Goal: Find contact information: Find contact information

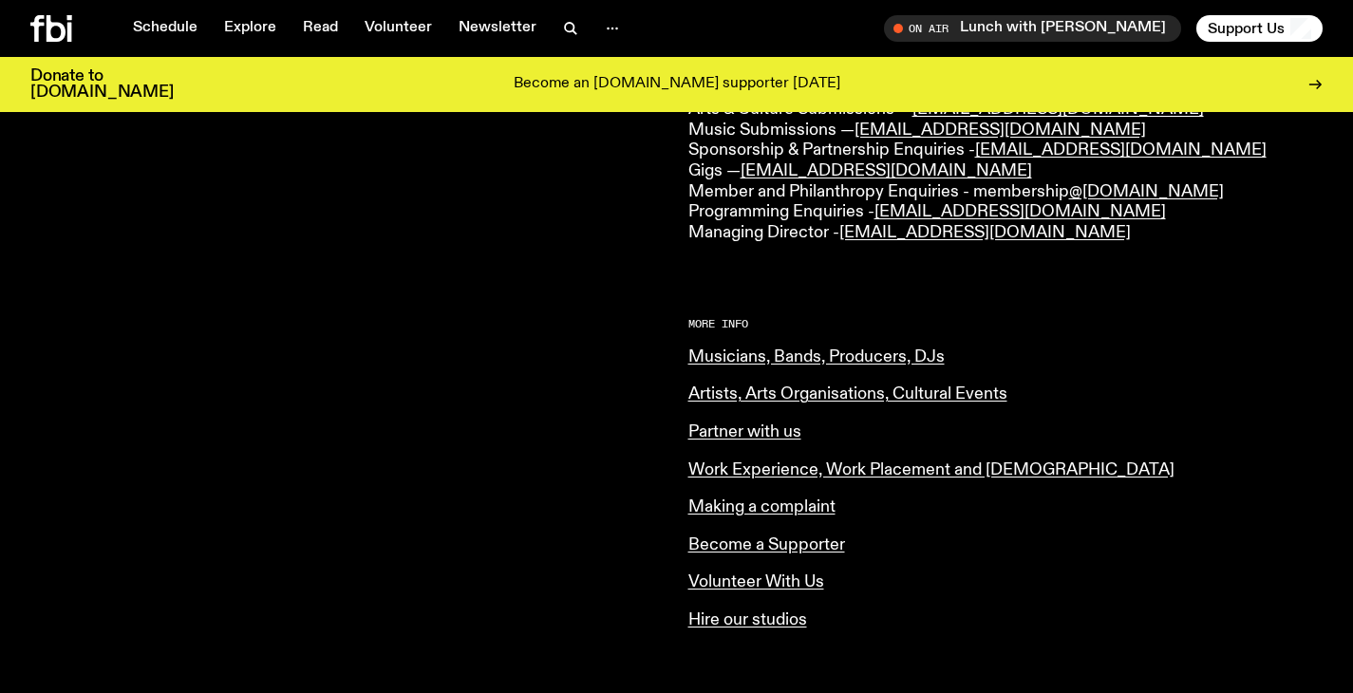
scroll to position [585, 0]
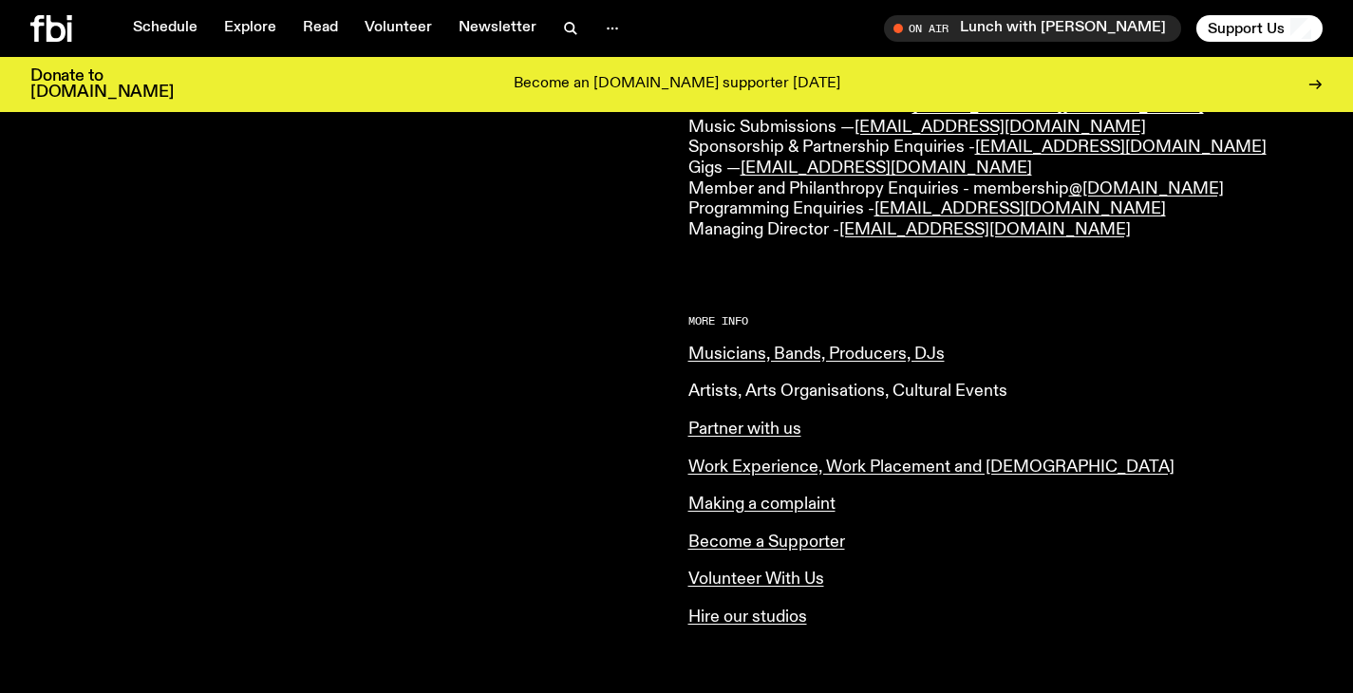
click at [952, 391] on link "Artists, Arts Organisations, Cultural Events" at bounding box center [847, 391] width 319 height 17
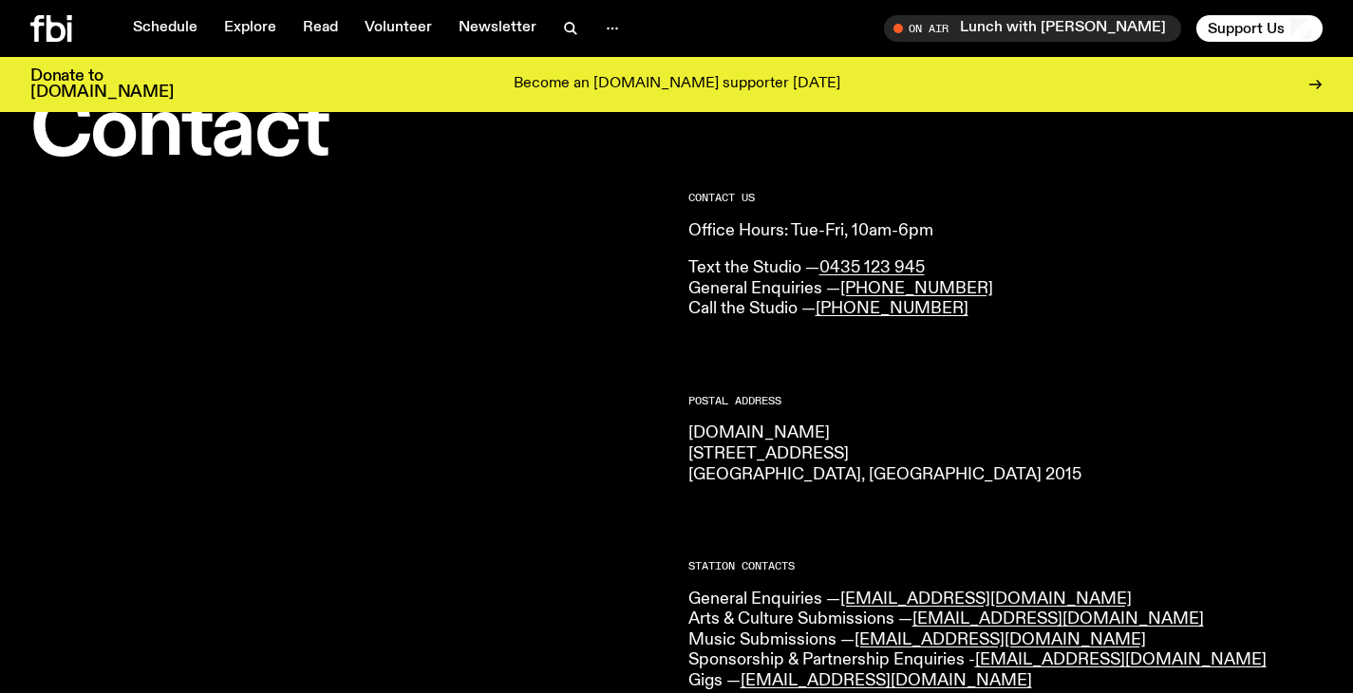
scroll to position [89, 0]
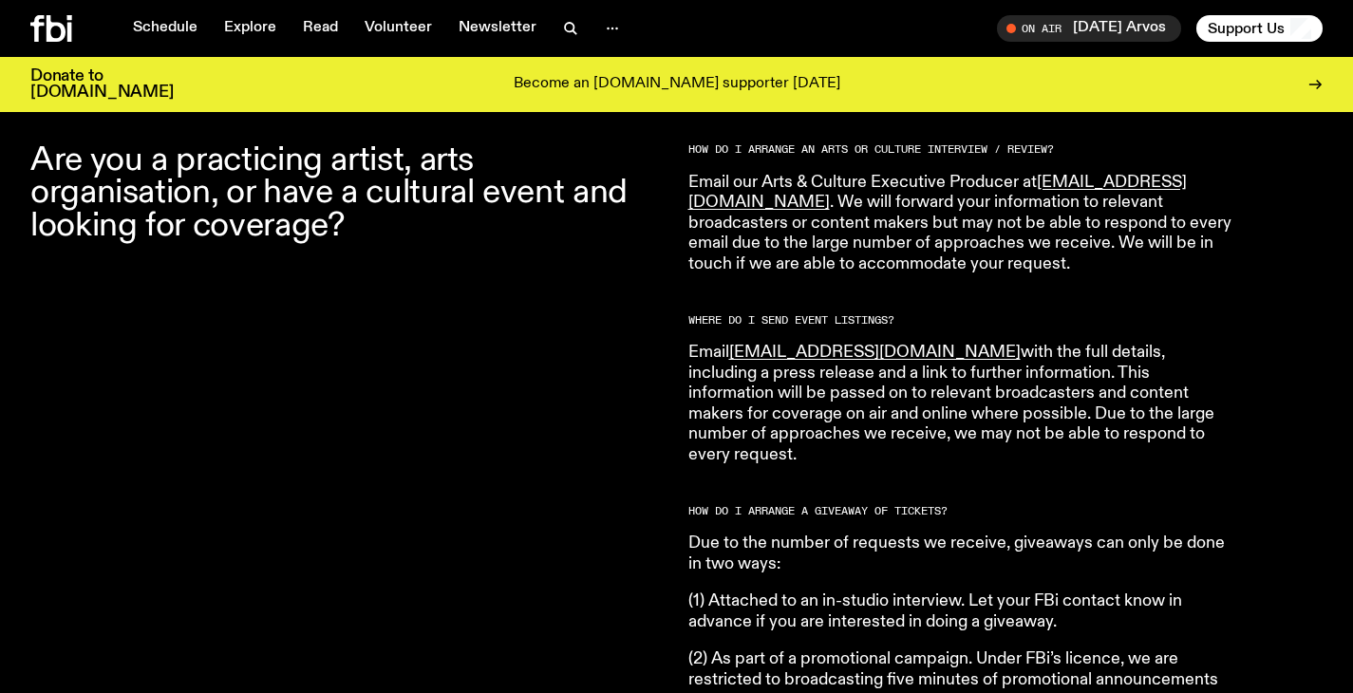
scroll to position [631, 0]
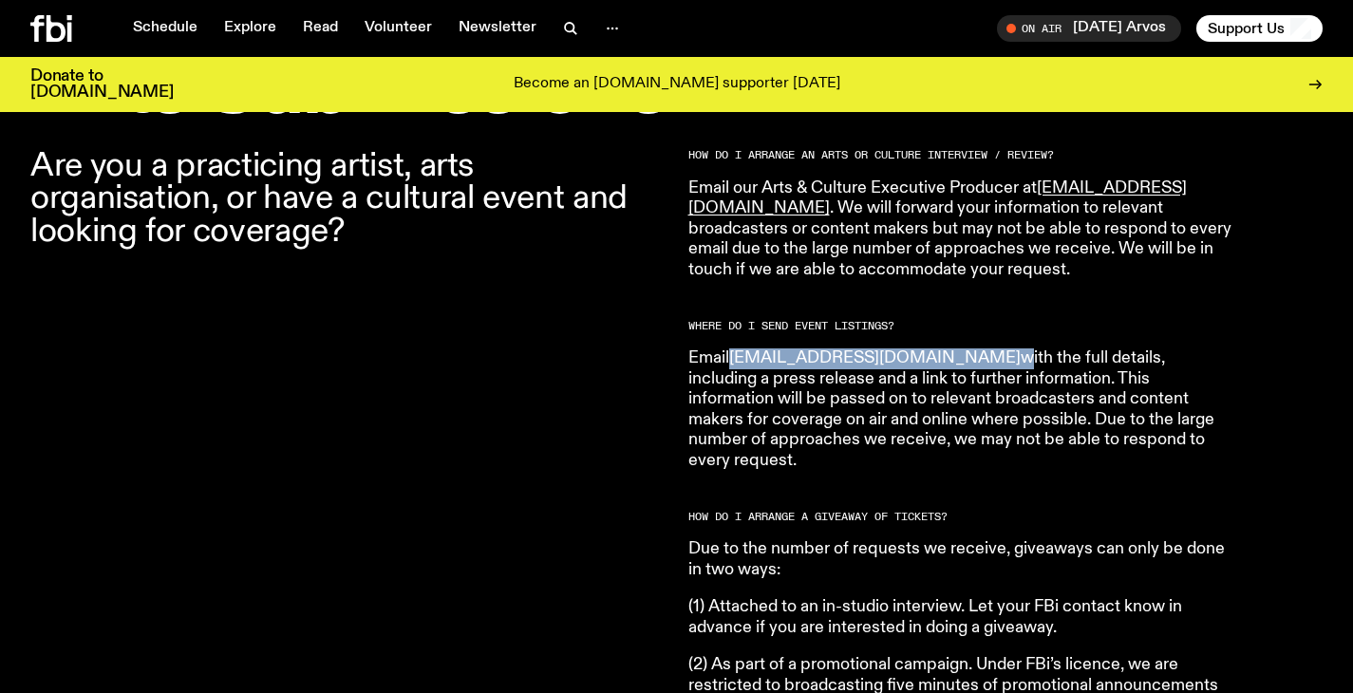
drag, startPoint x: 895, startPoint y: 353, endPoint x: 737, endPoint y: 349, distance: 158.6
click at [737, 349] on p "Email [EMAIL_ADDRESS][DOMAIN_NAME] with the full details, including a press rel…" at bounding box center [961, 409] width 547 height 123
copy p "[EMAIL_ADDRESS][DOMAIN_NAME]"
click at [980, 322] on h2 "WHERE DO I SEND EVENT LISTINGS?" at bounding box center [961, 326] width 547 height 10
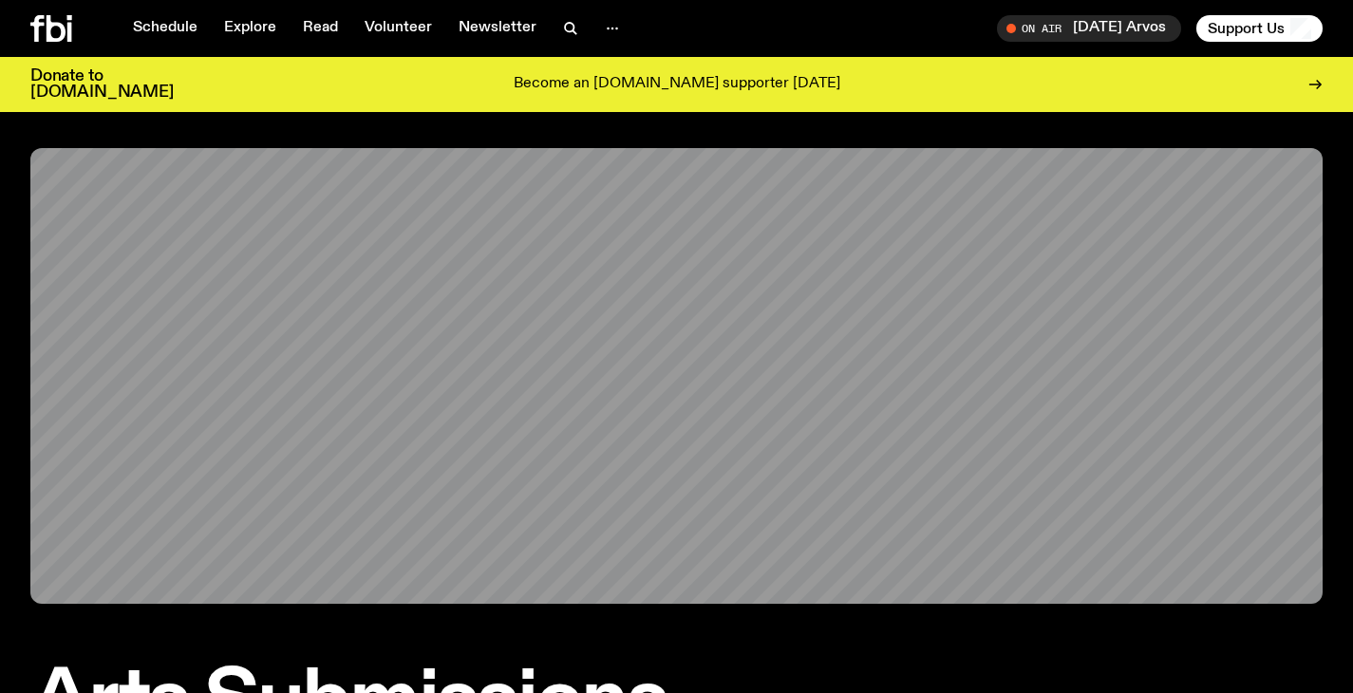
scroll to position [0, 0]
